Goal: Check status: Check status

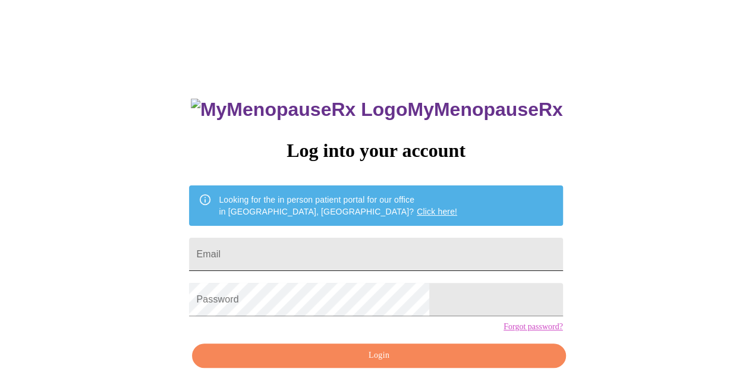
click at [366, 249] on input "Email" at bounding box center [375, 254] width 373 height 33
type input "[EMAIL_ADDRESS][DOMAIN_NAME]"
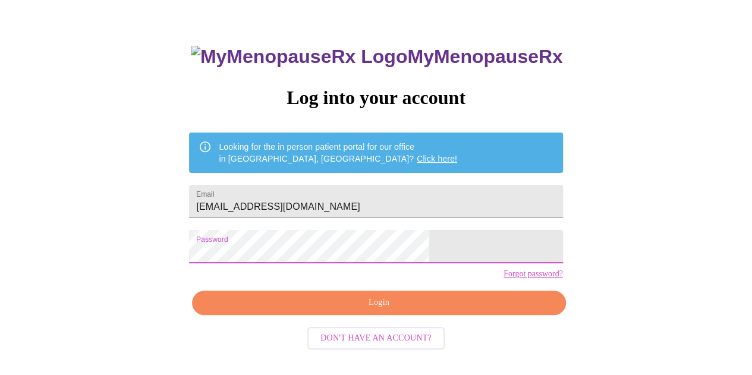
click at [338, 310] on span "Login" at bounding box center [379, 302] width 346 height 15
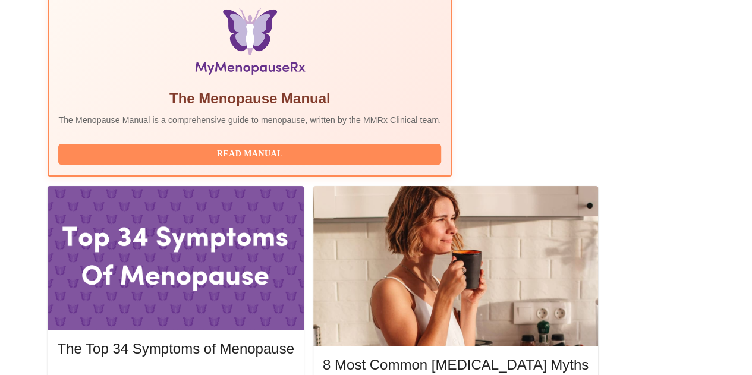
scroll to position [425, 0]
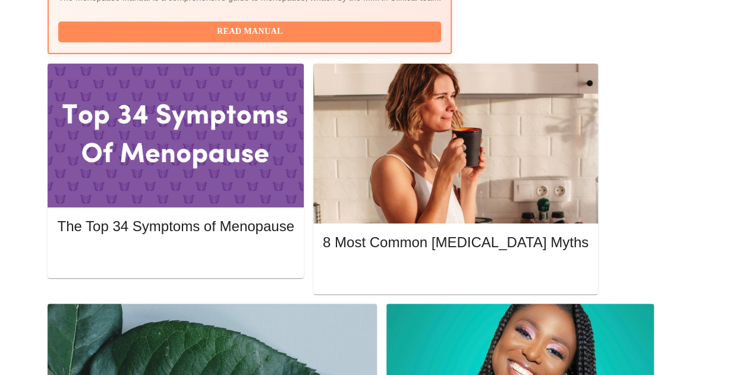
scroll to position [0, 0]
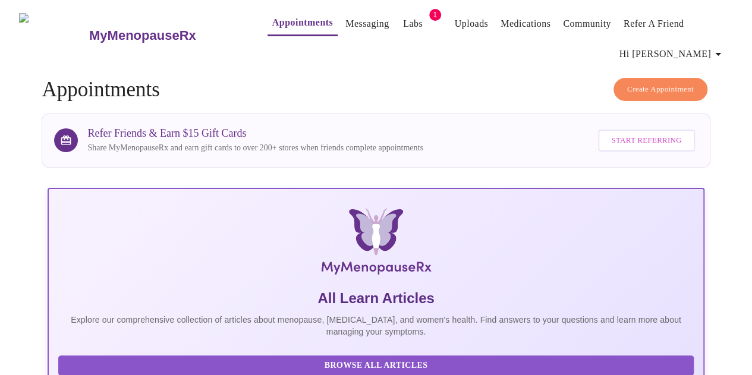
click at [403, 18] on link "Labs" at bounding box center [413, 23] width 20 height 17
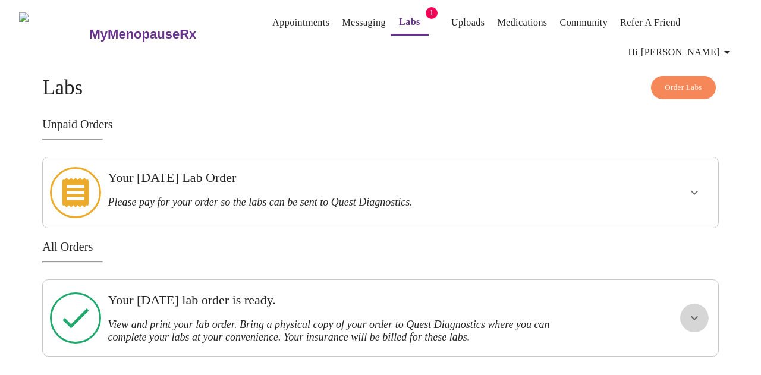
click at [696, 311] on icon "show more" at bounding box center [694, 318] width 14 height 14
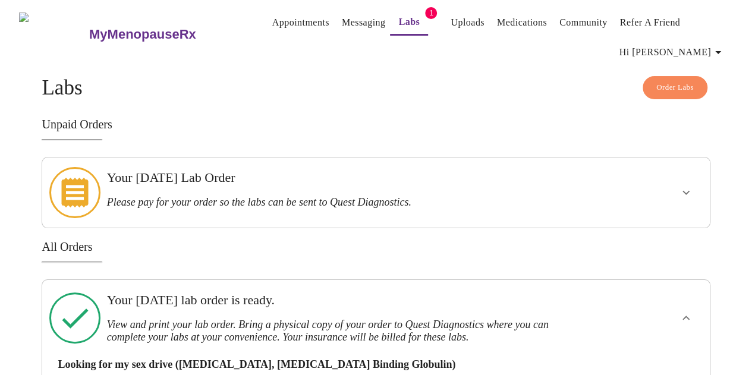
scroll to position [89, 0]
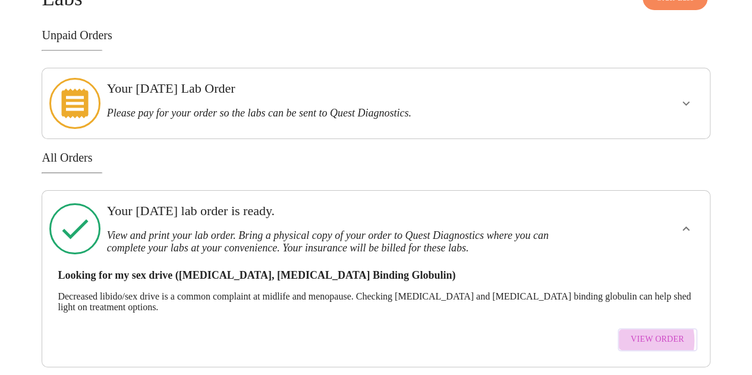
click at [642, 332] on span "View Order" at bounding box center [656, 339] width 53 height 15
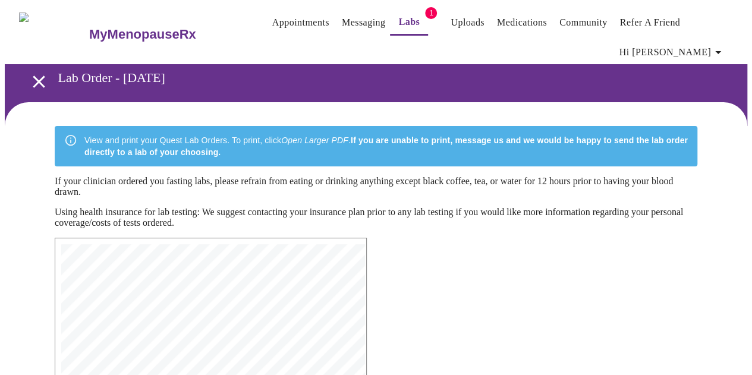
scroll to position [333, 0]
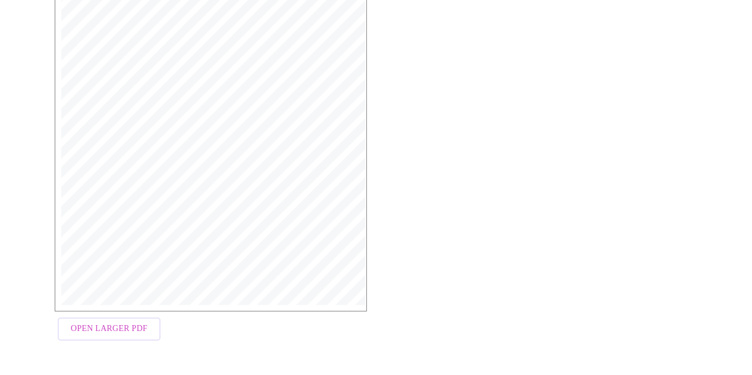
click at [121, 333] on span "Open Larger PDF" at bounding box center [109, 328] width 77 height 15
